Goal: Obtain resource: Download file/media

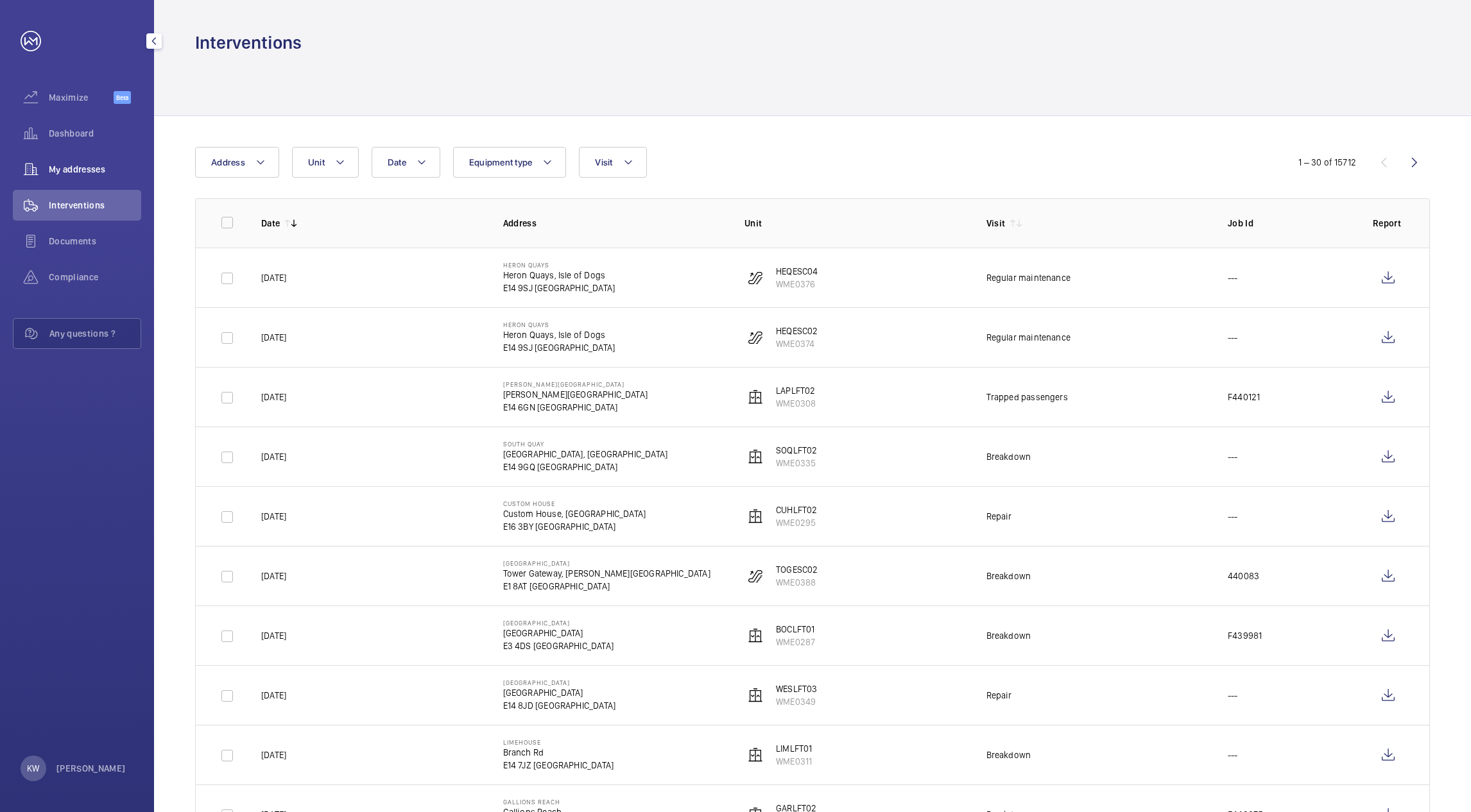
click at [89, 166] on span "My addresses" at bounding box center [94, 169] width 92 height 13
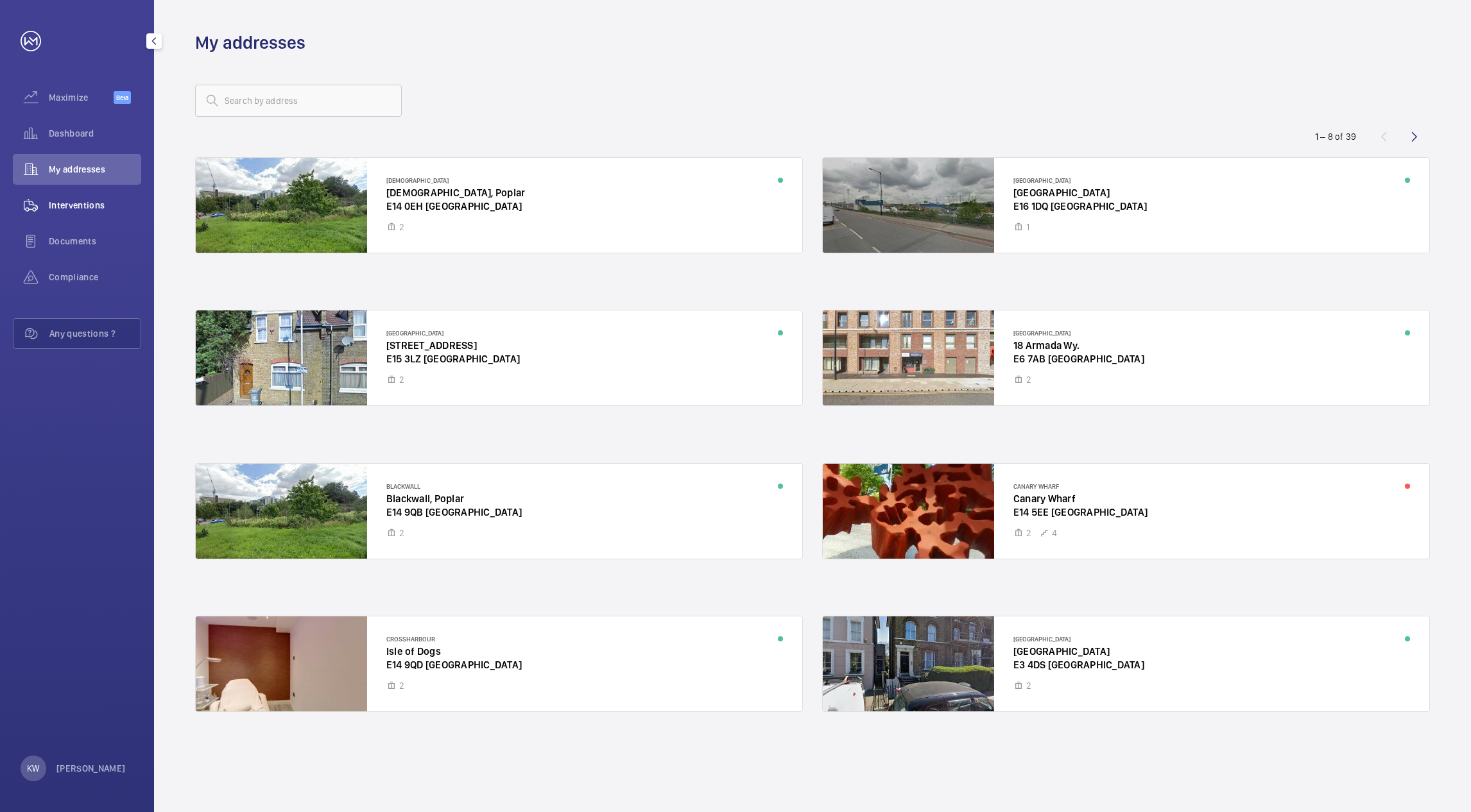
click at [83, 207] on span "Interventions" at bounding box center [94, 205] width 92 height 13
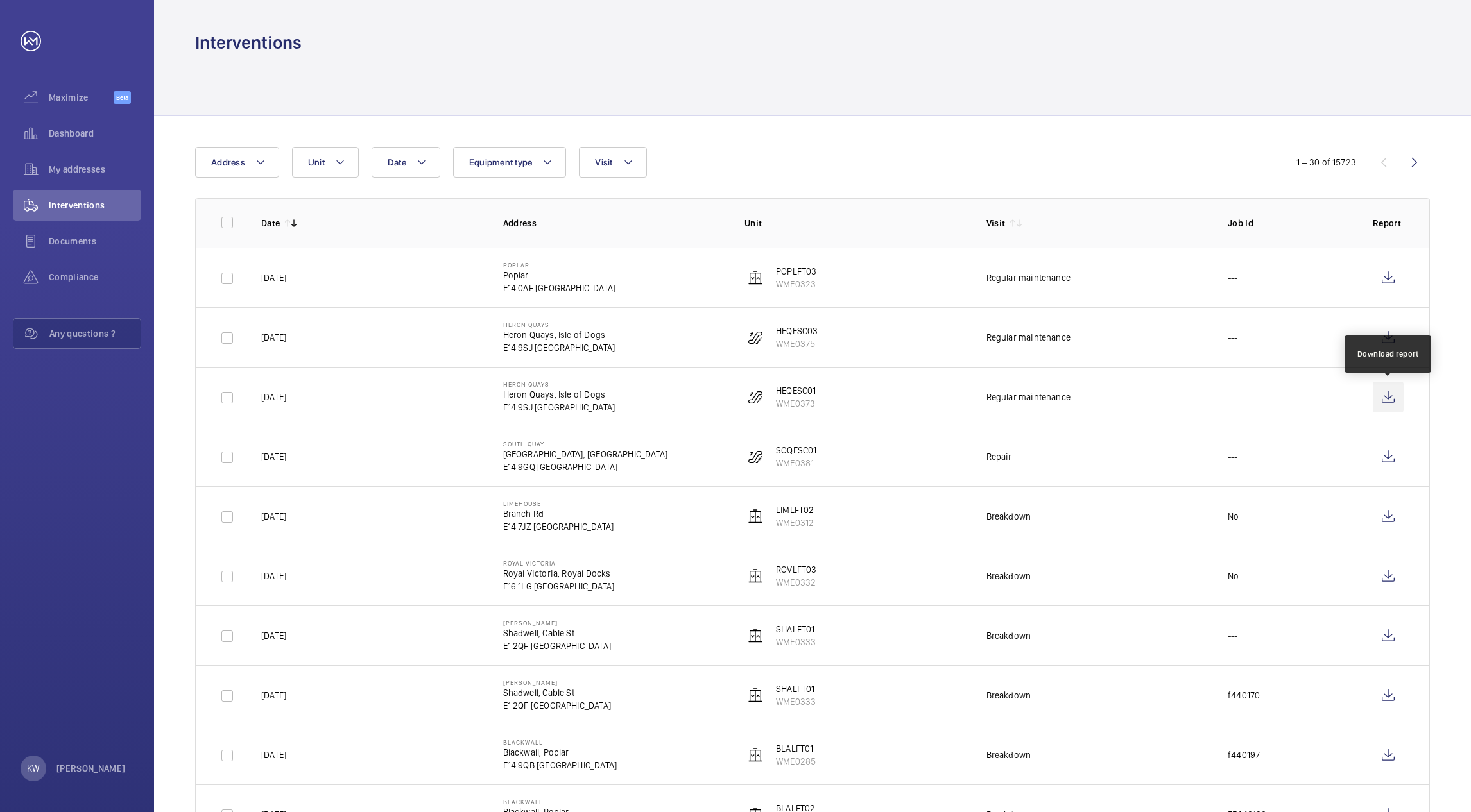
click at [1392, 392] on wm-front-icon-button at bounding box center [1388, 396] width 31 height 31
click at [1384, 336] on wm-front-icon-button at bounding box center [1388, 337] width 31 height 31
click at [1389, 281] on wm-front-icon-button at bounding box center [1388, 278] width 31 height 31
click at [106, 158] on div "My addresses" at bounding box center [77, 169] width 128 height 31
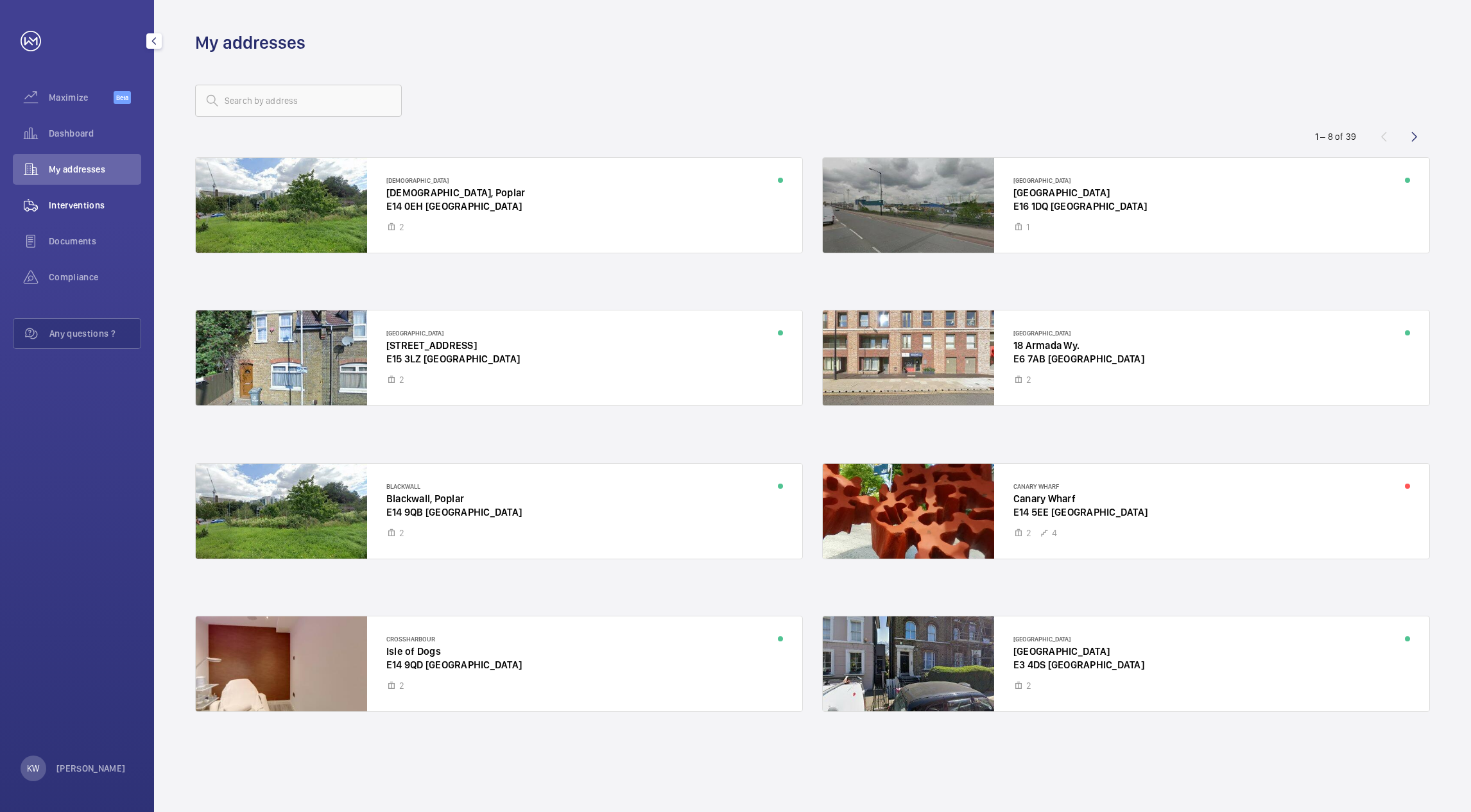
click at [97, 201] on span "Interventions" at bounding box center [94, 205] width 92 height 13
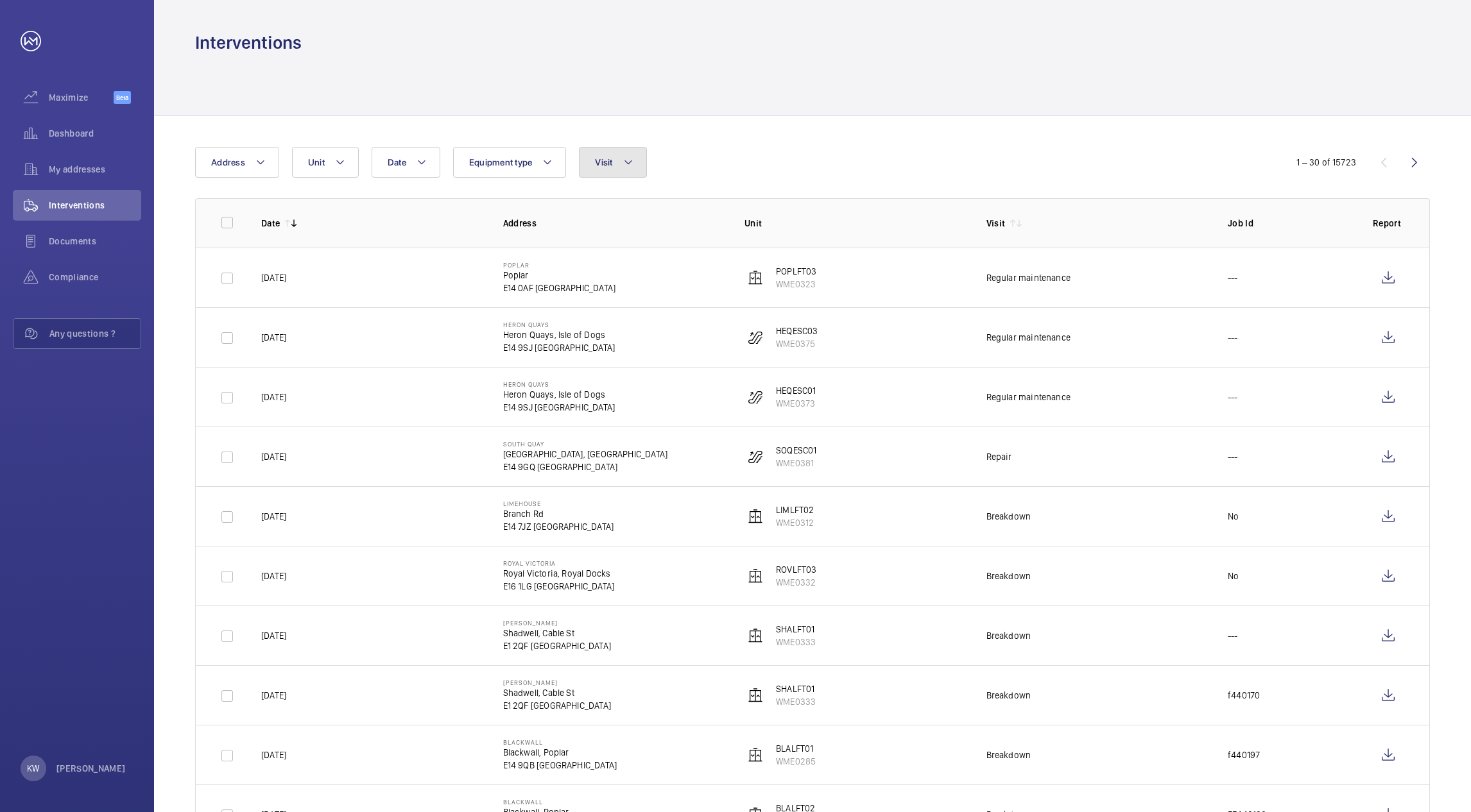
click at [632, 164] on mat-icon at bounding box center [628, 162] width 10 height 16
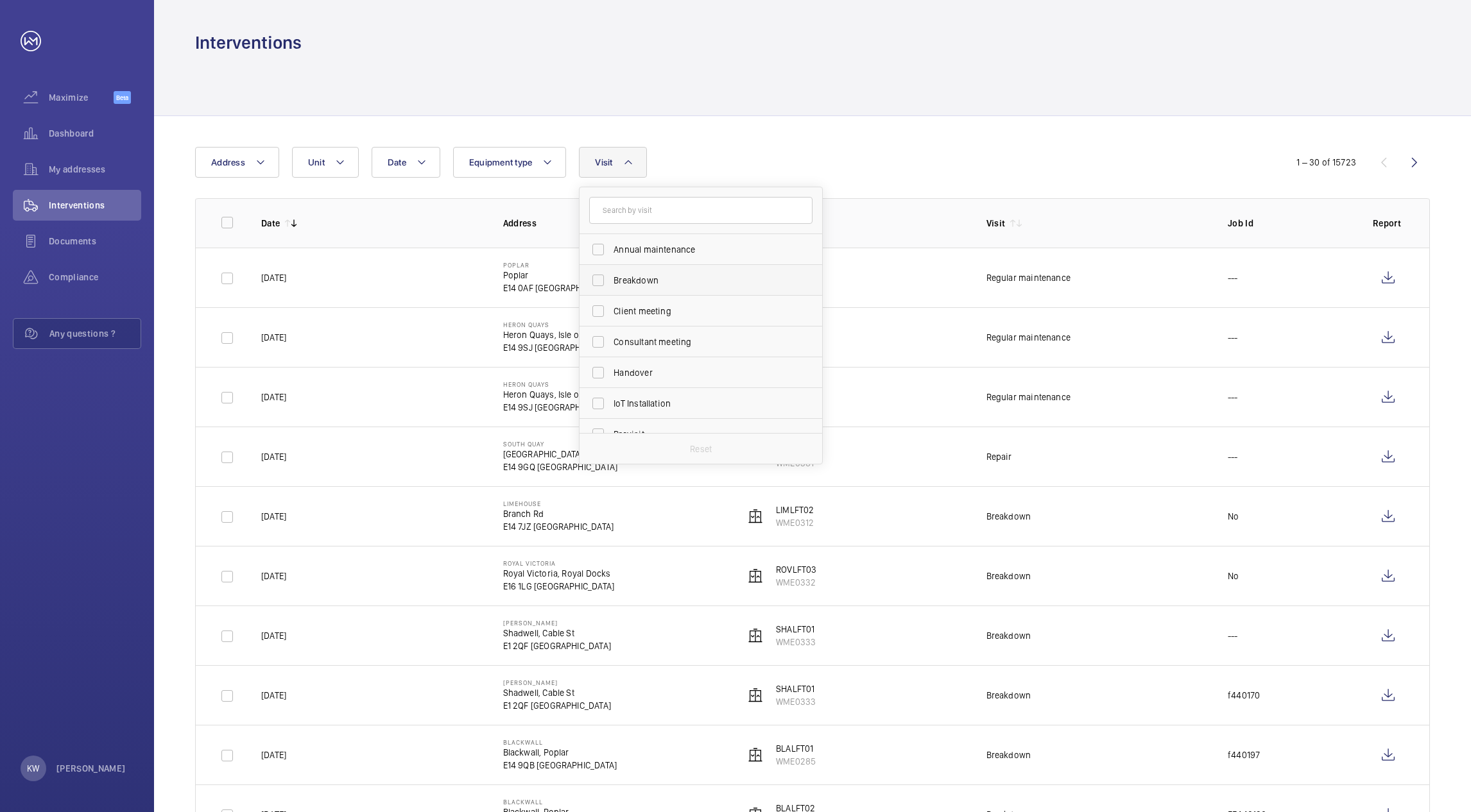
click at [629, 280] on span "Breakdown" at bounding box center [702, 280] width 177 height 13
click at [611, 280] on input "Breakdown" at bounding box center [599, 280] width 26 height 26
checkbox input "true"
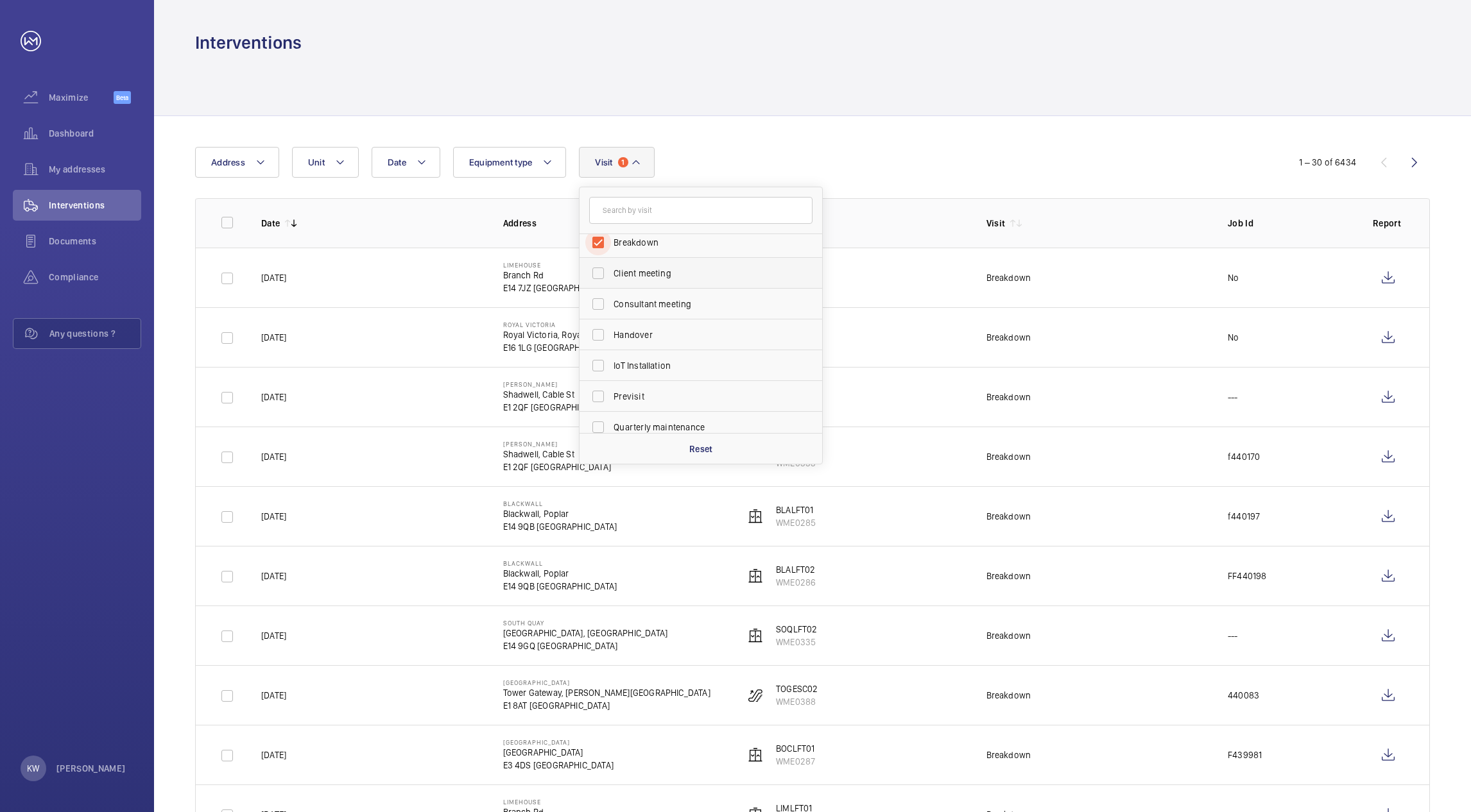
scroll to position [192, 0]
click at [633, 330] on span "Repair" at bounding box center [702, 334] width 177 height 13
click at [611, 330] on input "Repair" at bounding box center [599, 334] width 26 height 26
checkbox input "true"
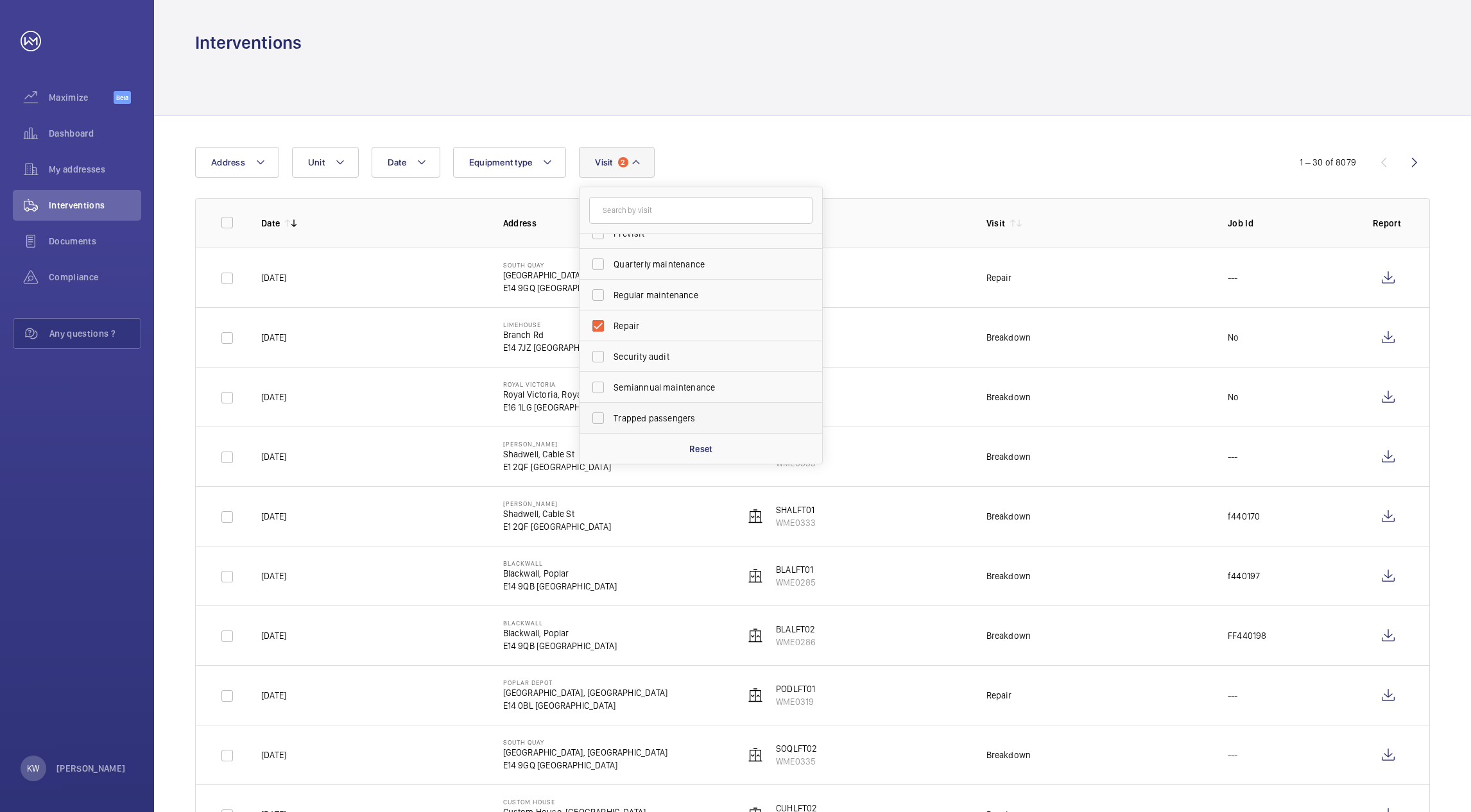
click at [638, 416] on span "Trapped passengers" at bounding box center [702, 418] width 177 height 13
click at [611, 416] on input "Trapped passengers" at bounding box center [599, 418] width 26 height 26
checkbox input "true"
click at [869, 161] on div "Date Address Unit Equipment type Visit 3 Annual maintenance Breakdown Client me…" at bounding box center [735, 162] width 1081 height 31
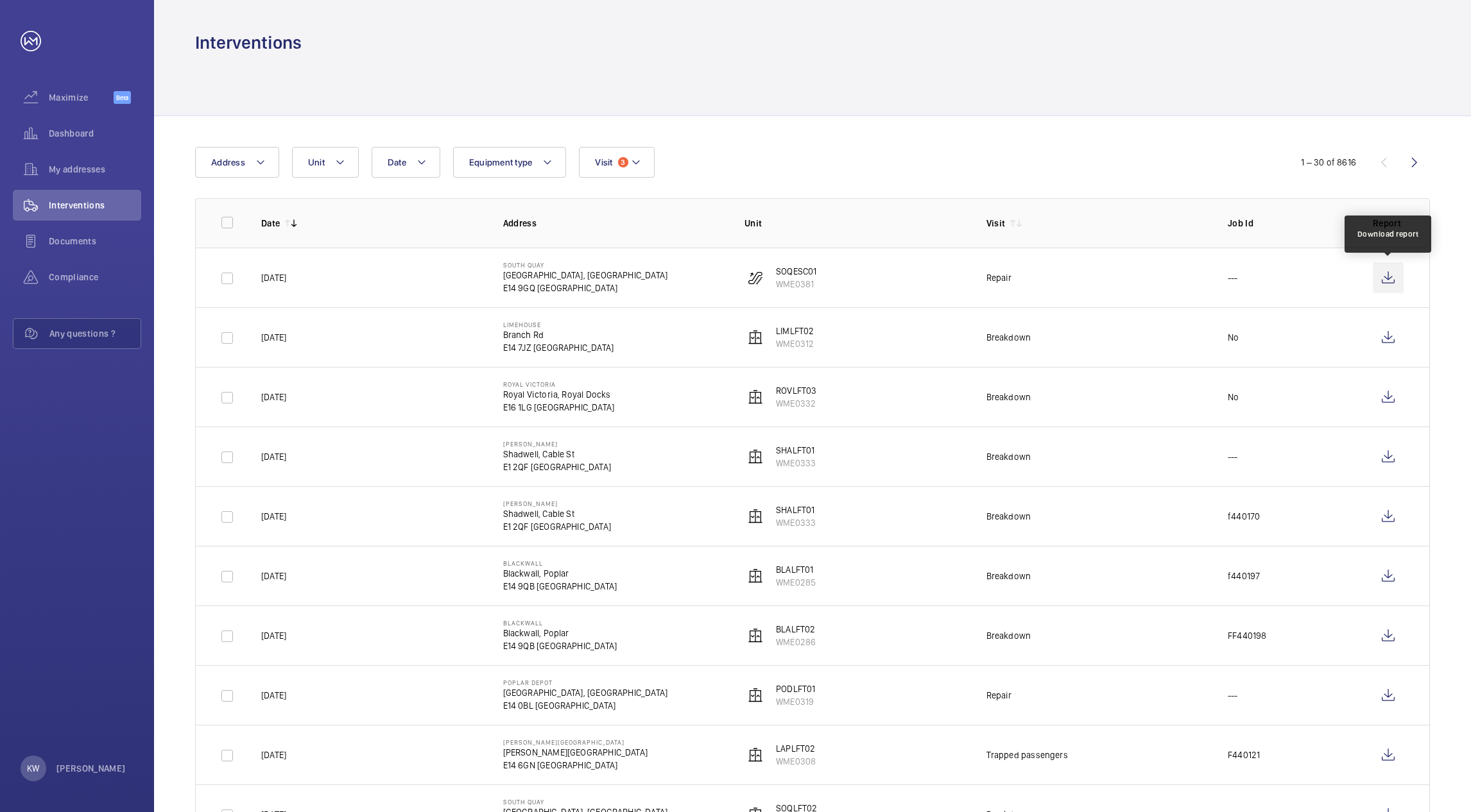
click at [1383, 280] on wm-front-icon-button at bounding box center [1388, 278] width 31 height 31
click at [1386, 459] on wm-front-icon-button at bounding box center [1388, 456] width 31 height 31
click at [1389, 340] on wm-front-icon-button at bounding box center [1388, 337] width 31 height 31
click at [1389, 395] on wm-front-icon-button at bounding box center [1388, 396] width 31 height 31
click at [619, 173] on button "Visit 3" at bounding box center [616, 162] width 75 height 31
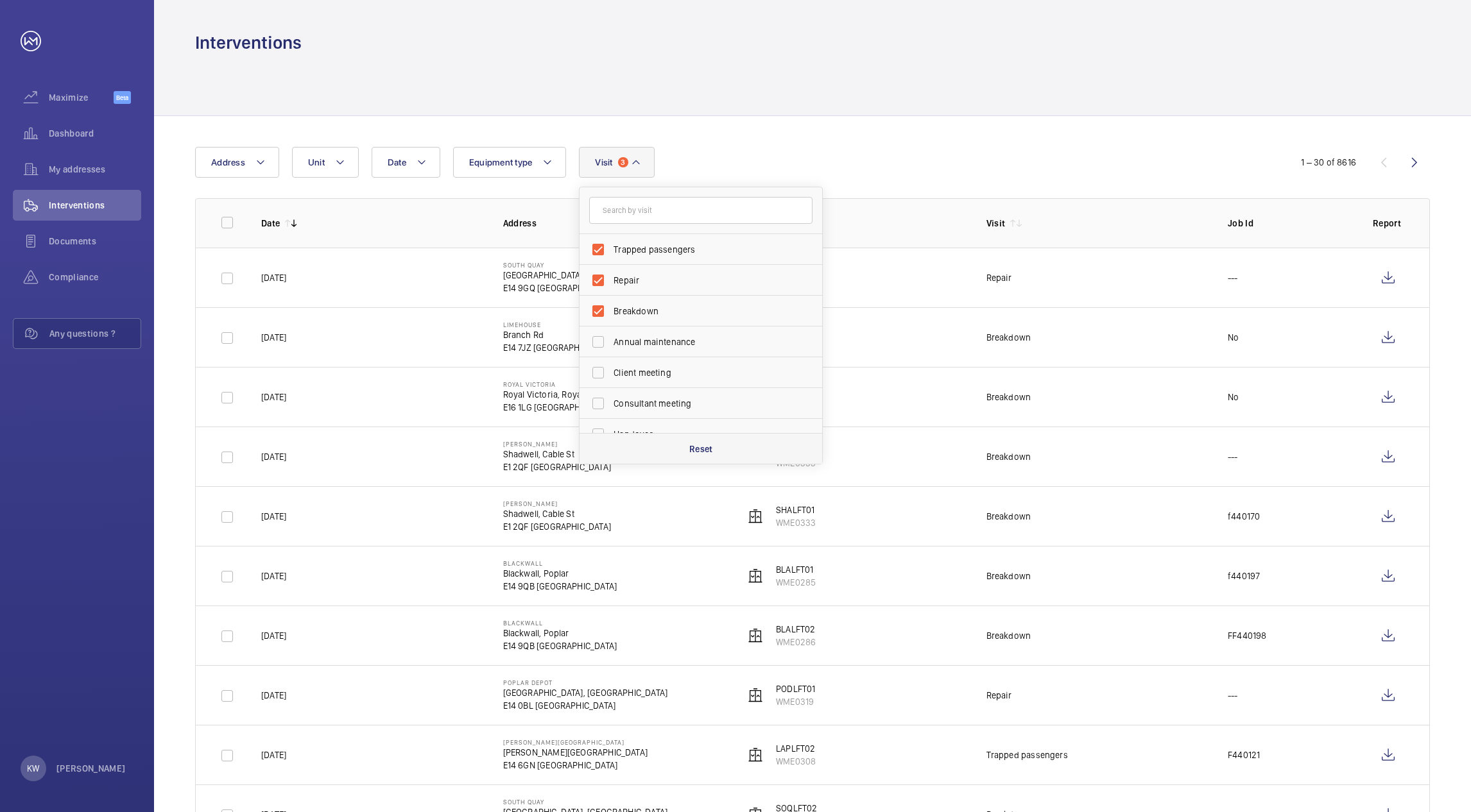
click at [712, 447] on p "Reset" at bounding box center [701, 449] width 24 height 13
checkbox input "false"
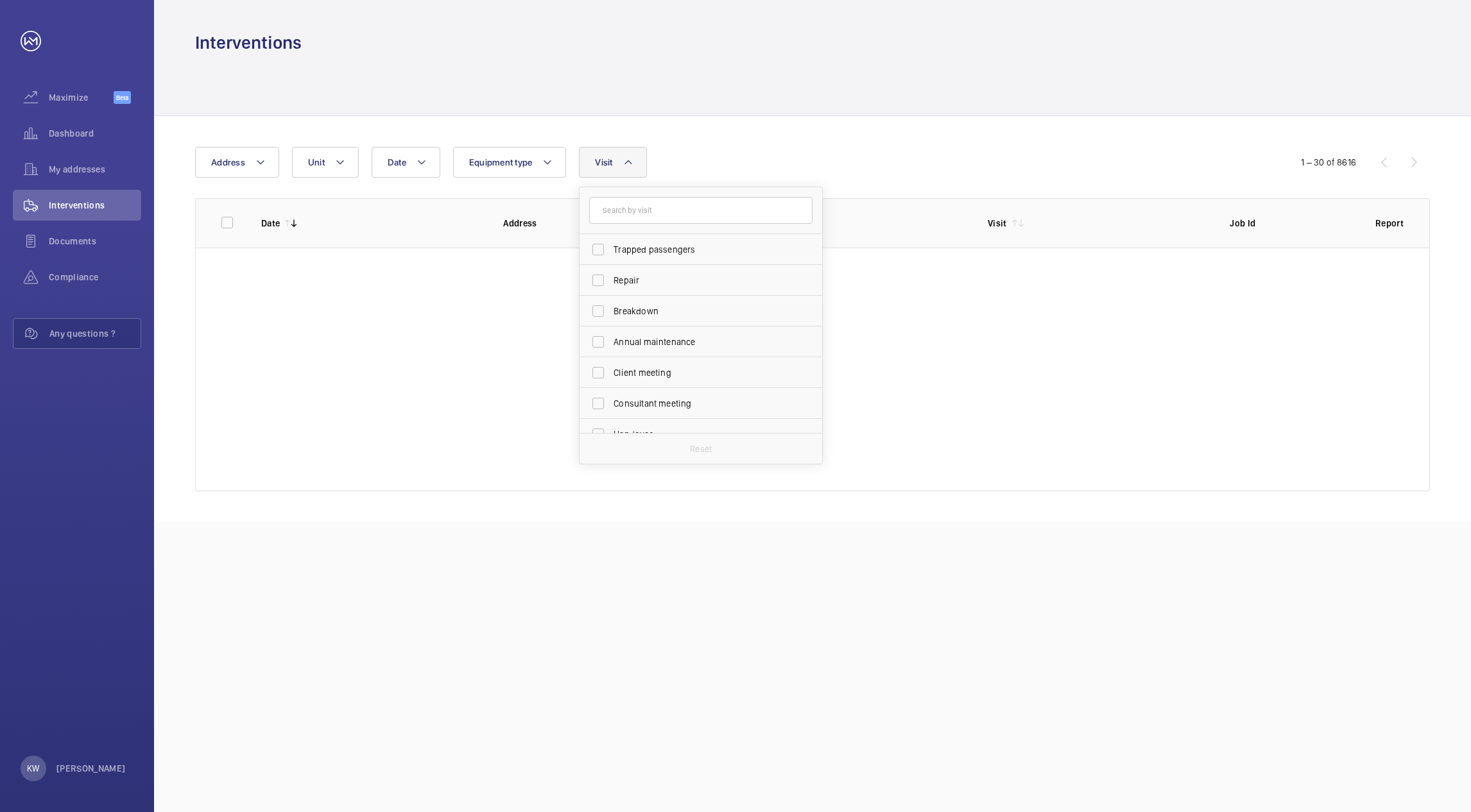
click at [917, 165] on div "Date Address Unit Equipment type Visit Trapped passengers Repair Breakdown Annu…" at bounding box center [735, 162] width 1081 height 31
